Goal: Understand process/instructions: Learn about a topic

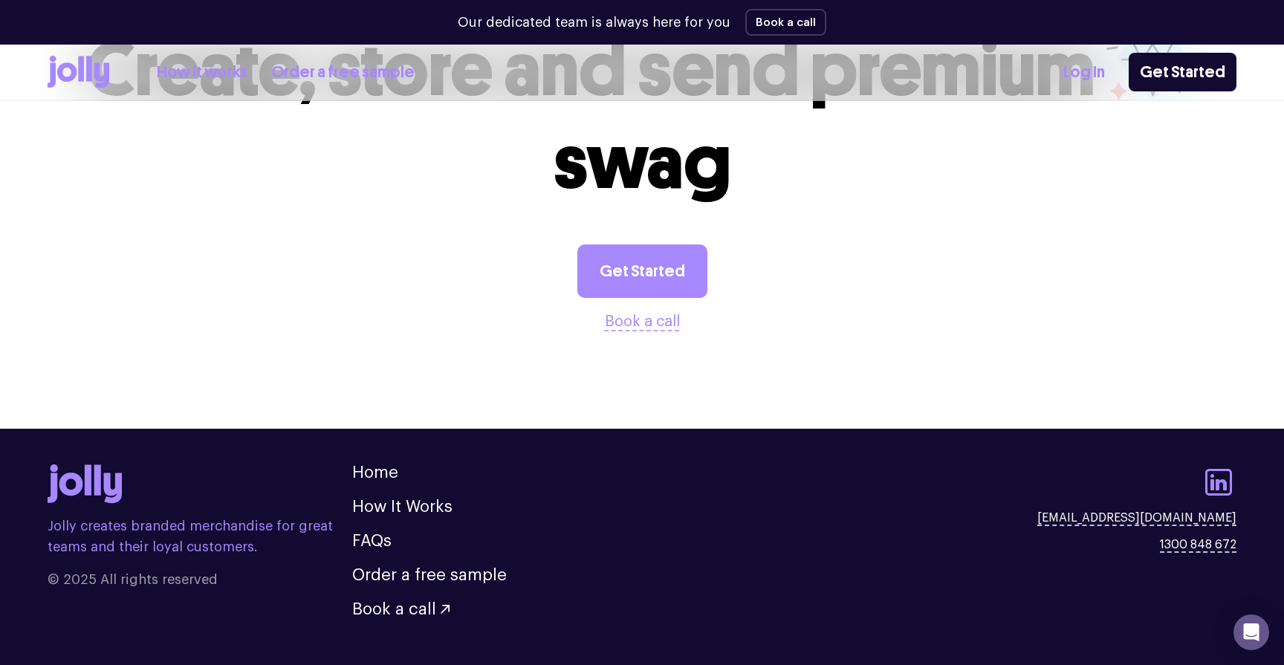
scroll to position [4165, 0]
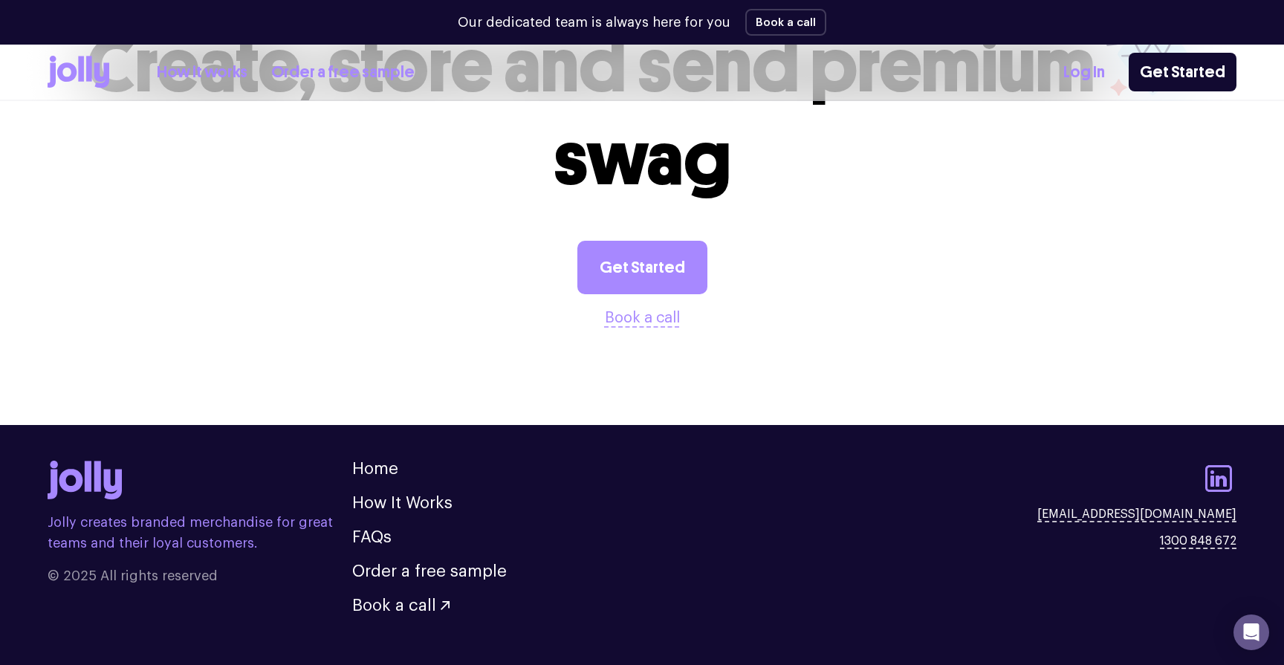
click at [210, 77] on link "How it works" at bounding box center [202, 72] width 91 height 25
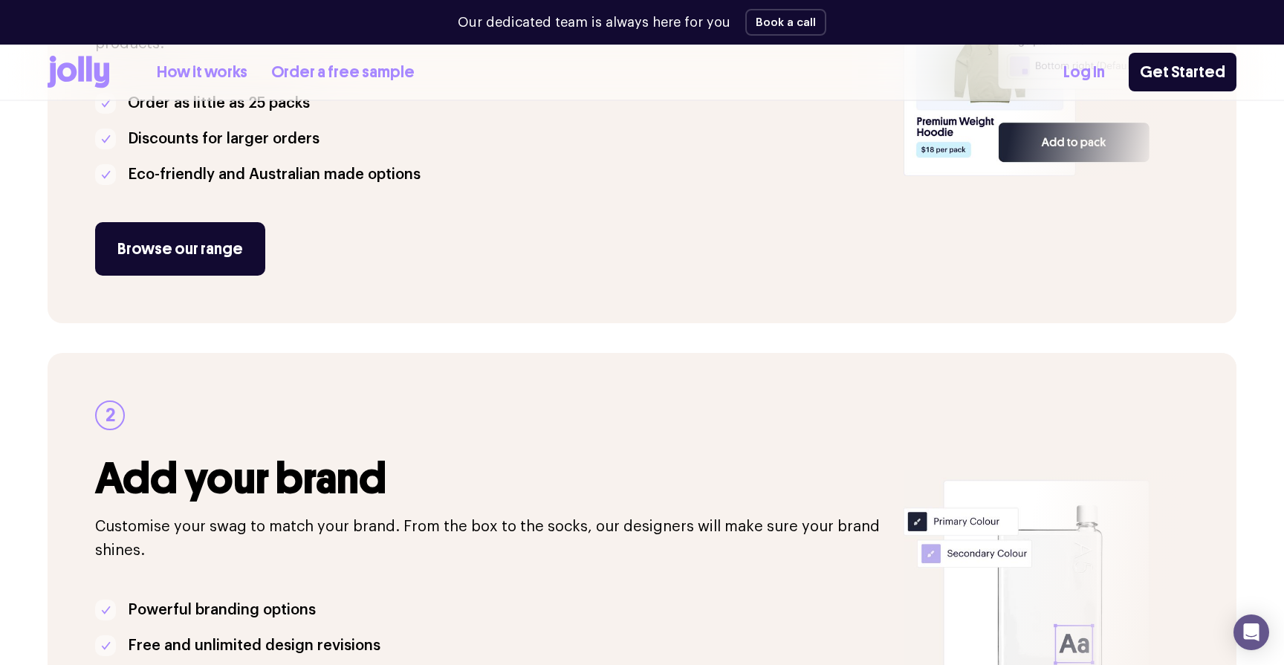
scroll to position [477, 0]
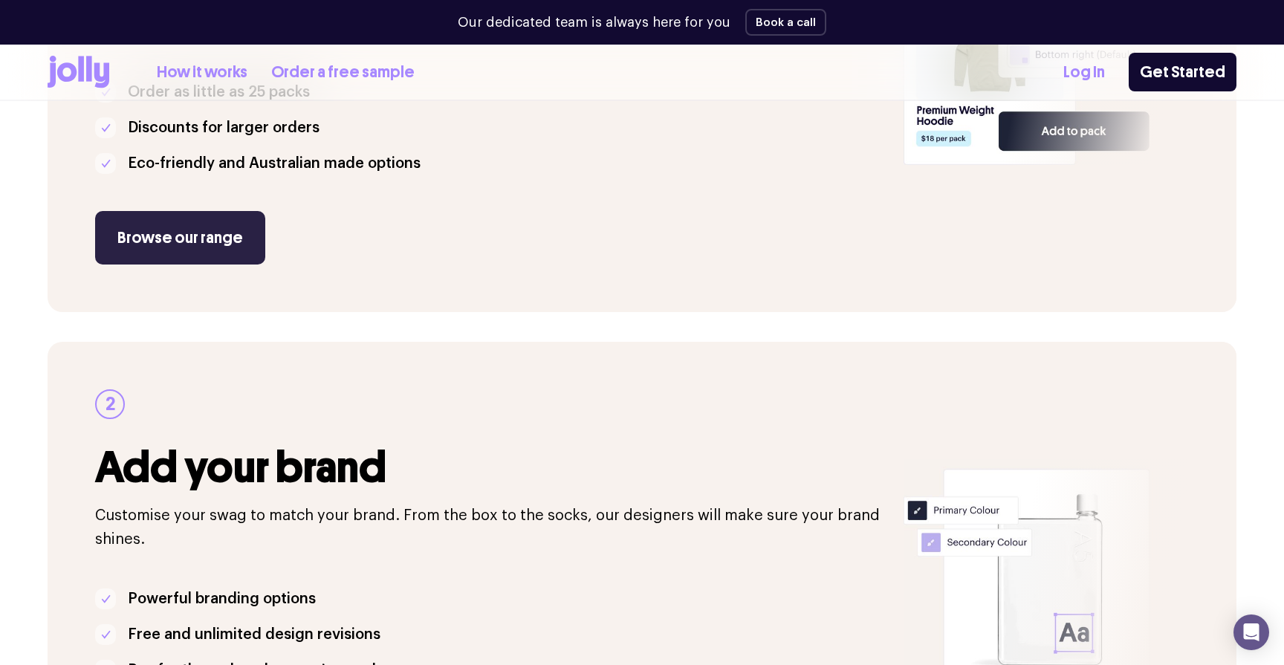
click at [214, 256] on link "Browse our range" at bounding box center [180, 237] width 170 height 53
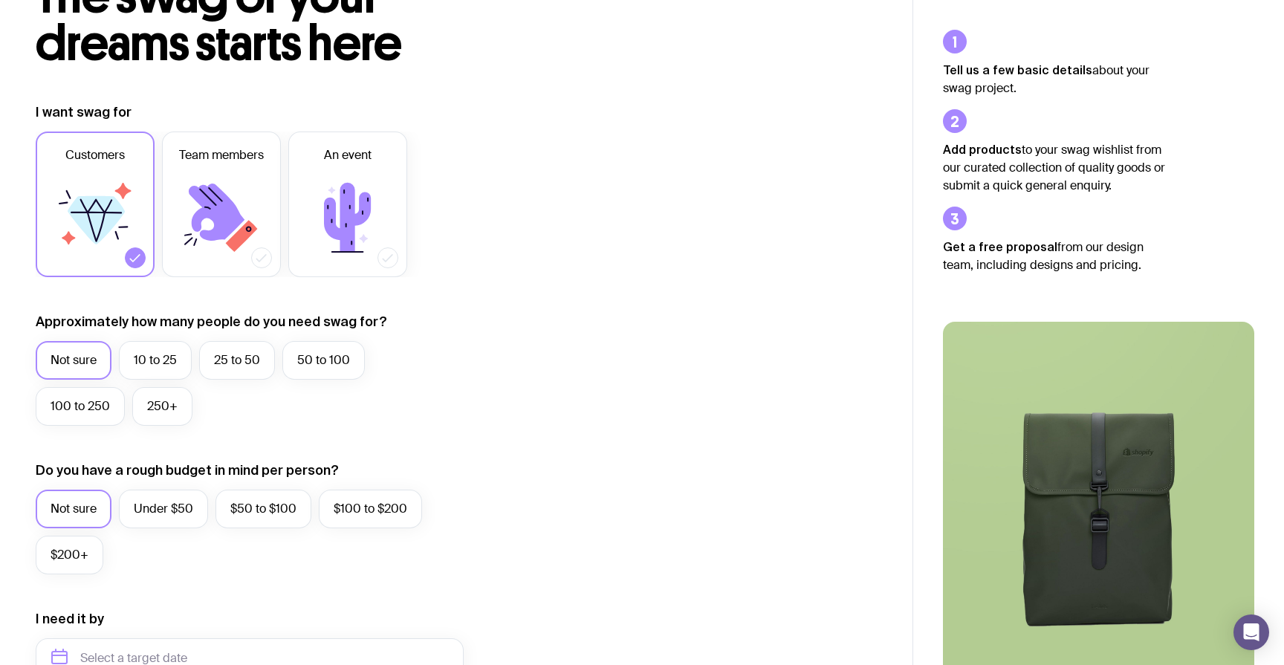
scroll to position [134, 0]
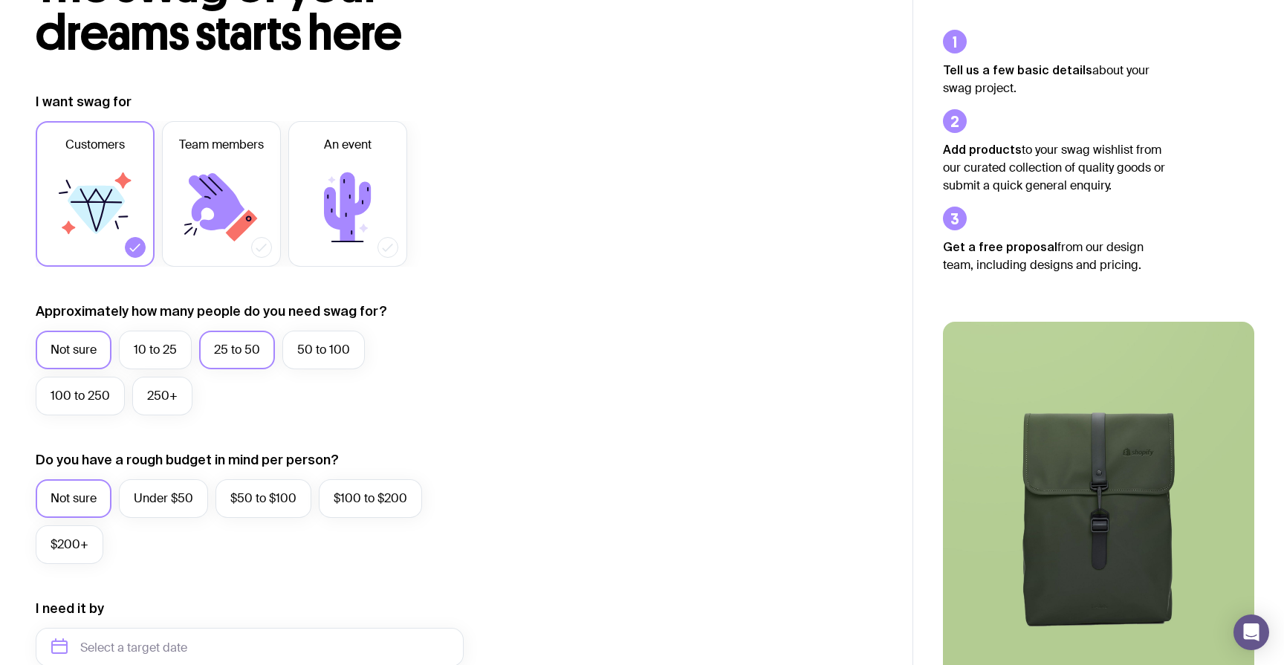
click at [241, 349] on label "25 to 50" at bounding box center [237, 350] width 76 height 39
click at [0, 0] on input "25 to 50" at bounding box center [0, 0] width 0 height 0
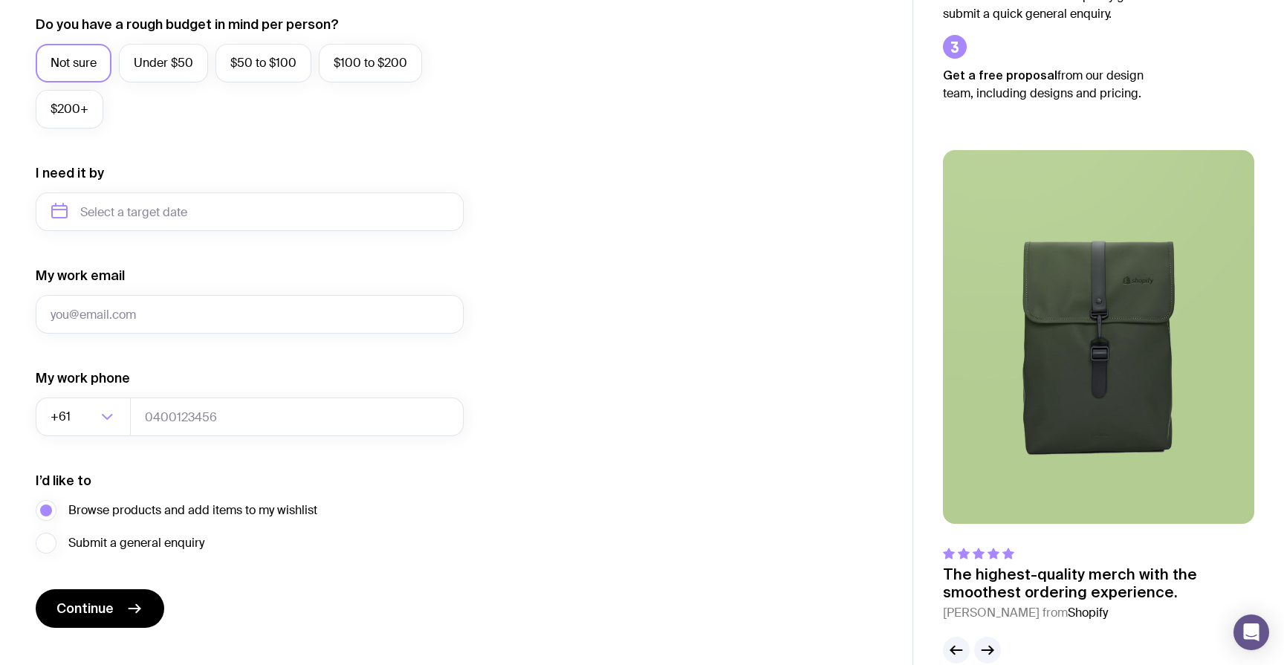
scroll to position [598, 0]
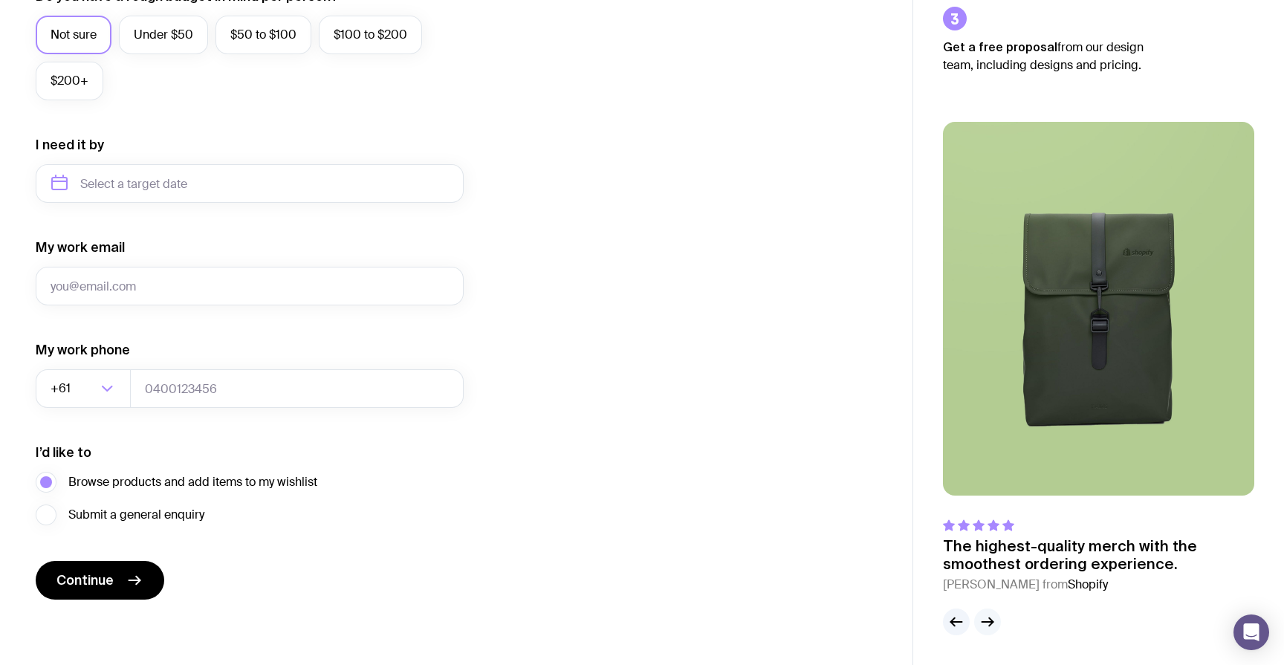
click at [987, 627] on icon "button" at bounding box center [987, 622] width 18 height 18
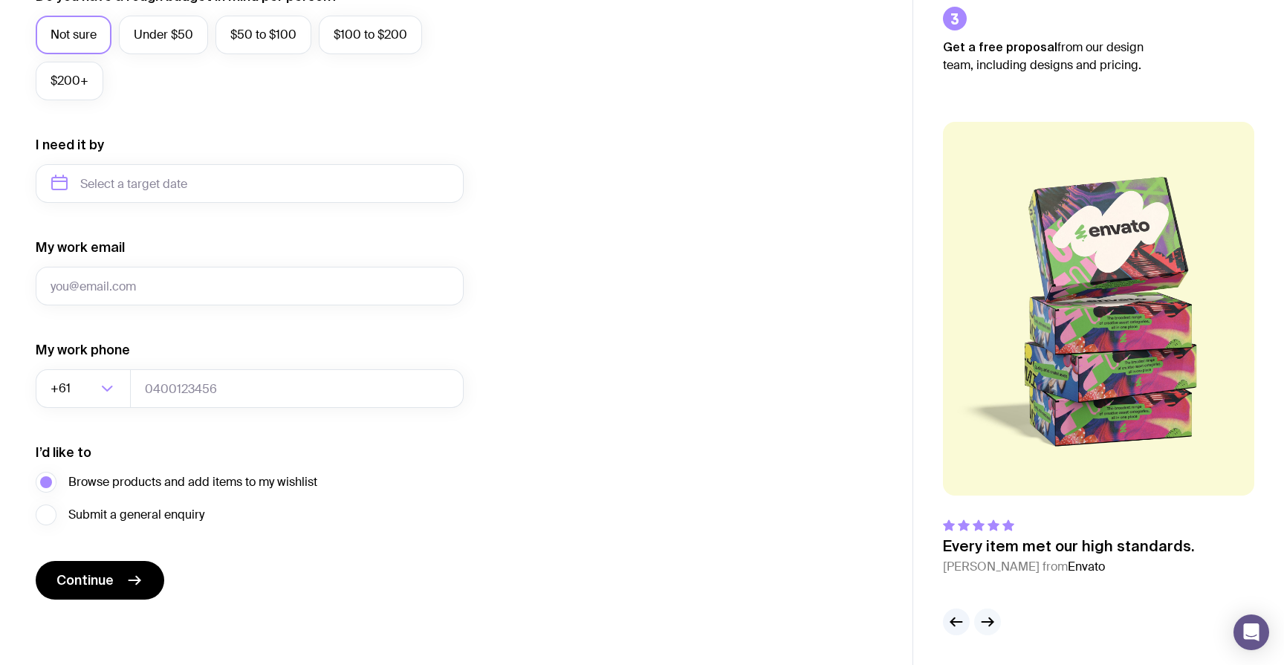
click at [987, 627] on icon "button" at bounding box center [987, 622] width 18 height 18
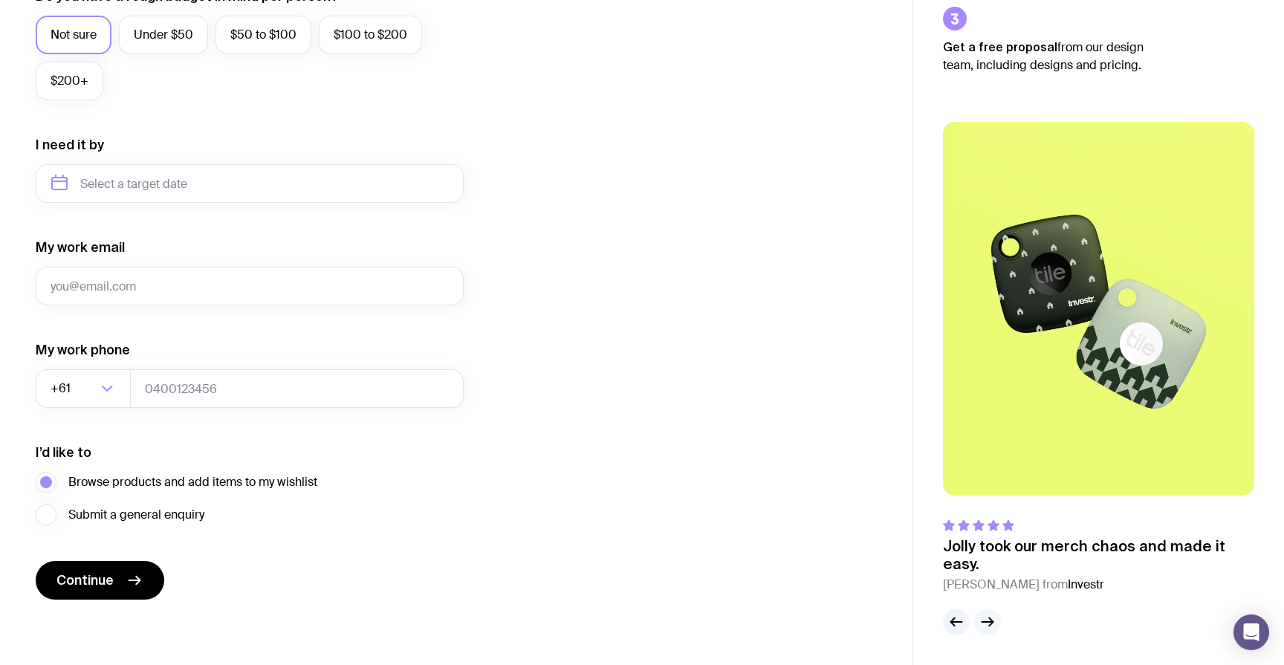
click at [987, 627] on icon "button" at bounding box center [987, 622] width 18 height 18
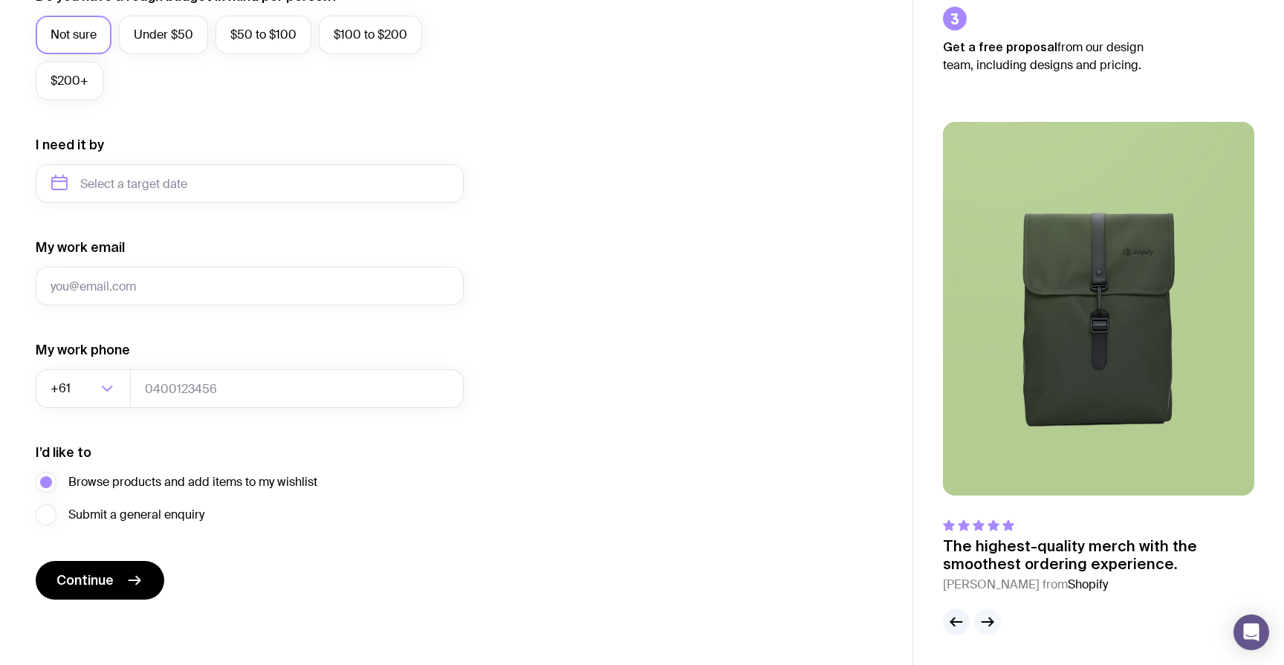
click at [987, 627] on icon "button" at bounding box center [987, 622] width 18 height 18
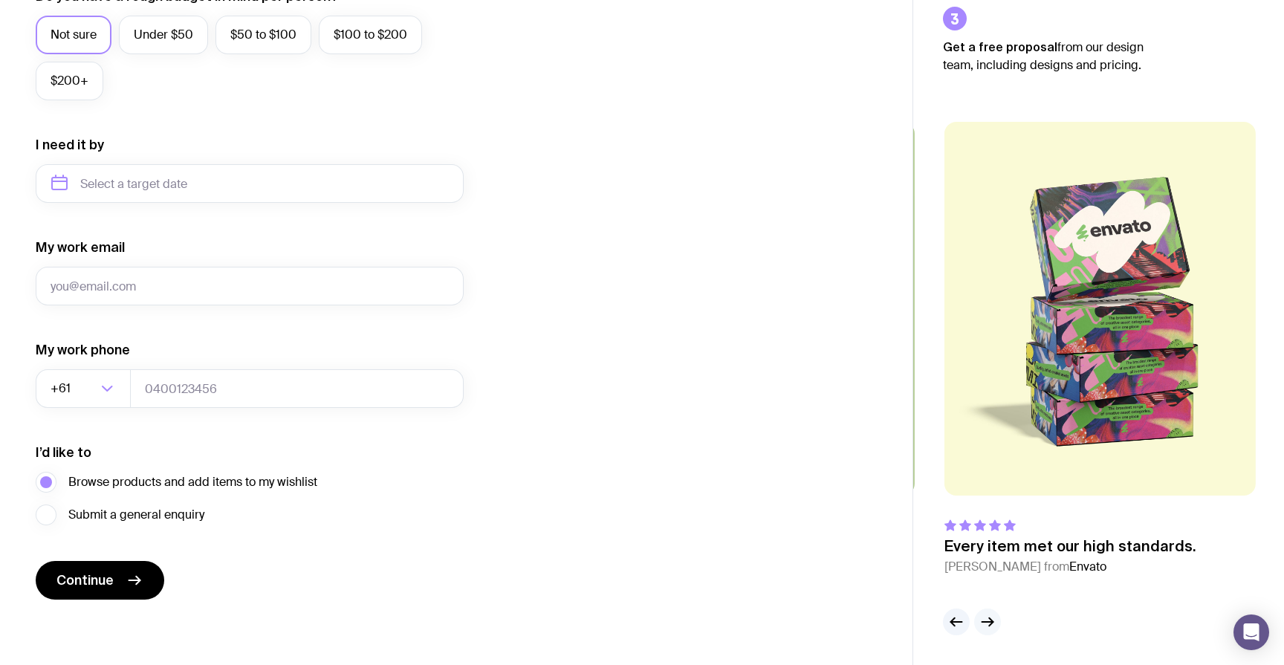
click at [987, 627] on icon "button" at bounding box center [987, 622] width 18 height 18
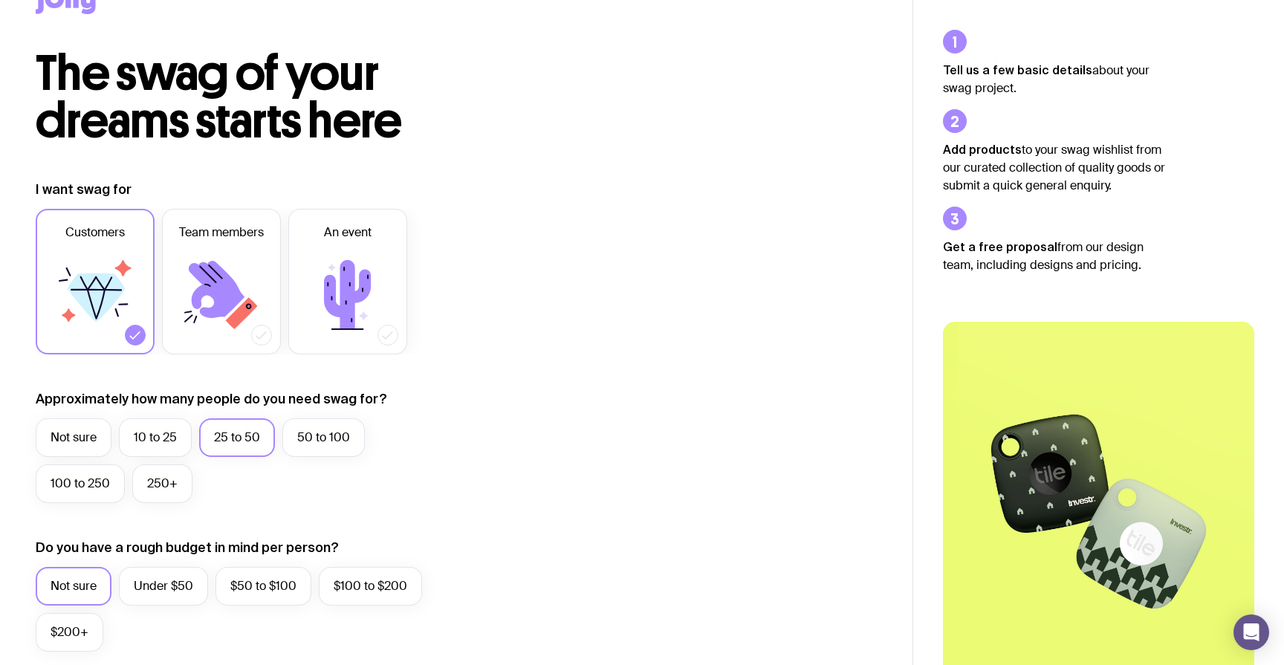
scroll to position [0, 0]
